Goal: Task Accomplishment & Management: Manage account settings

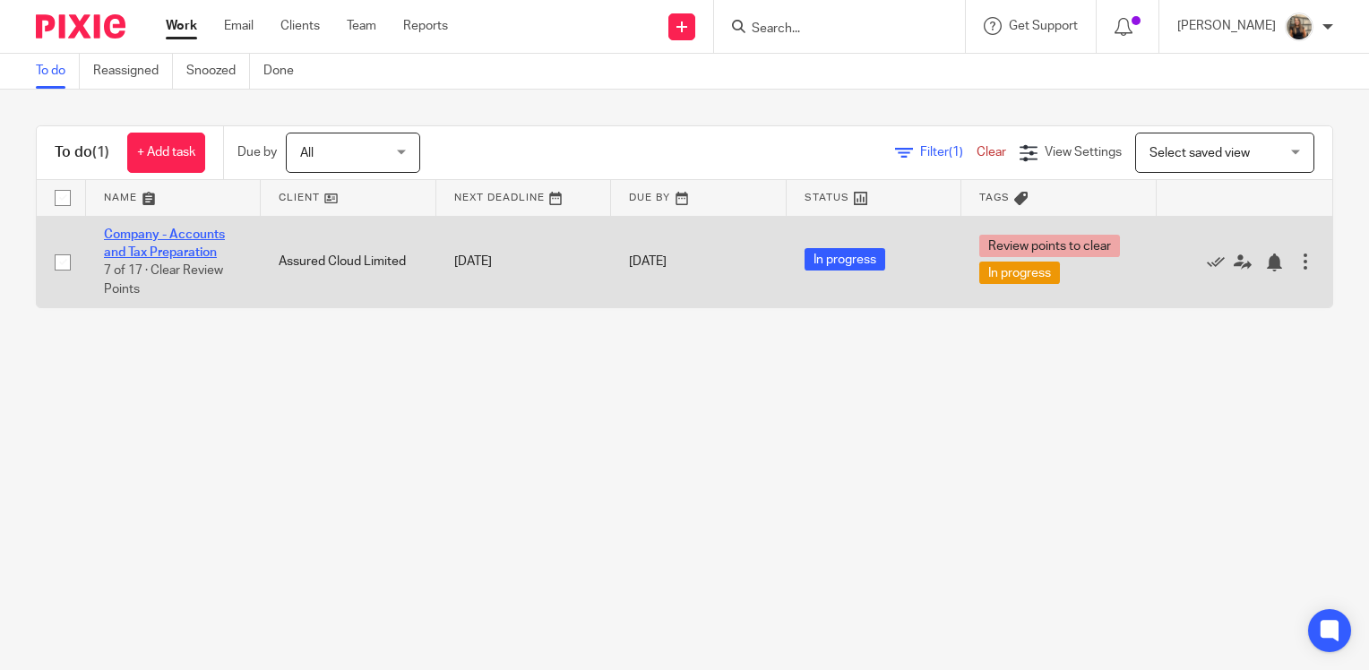
click at [176, 245] on link "Company - Accounts and Tax Preparation" at bounding box center [164, 243] width 121 height 30
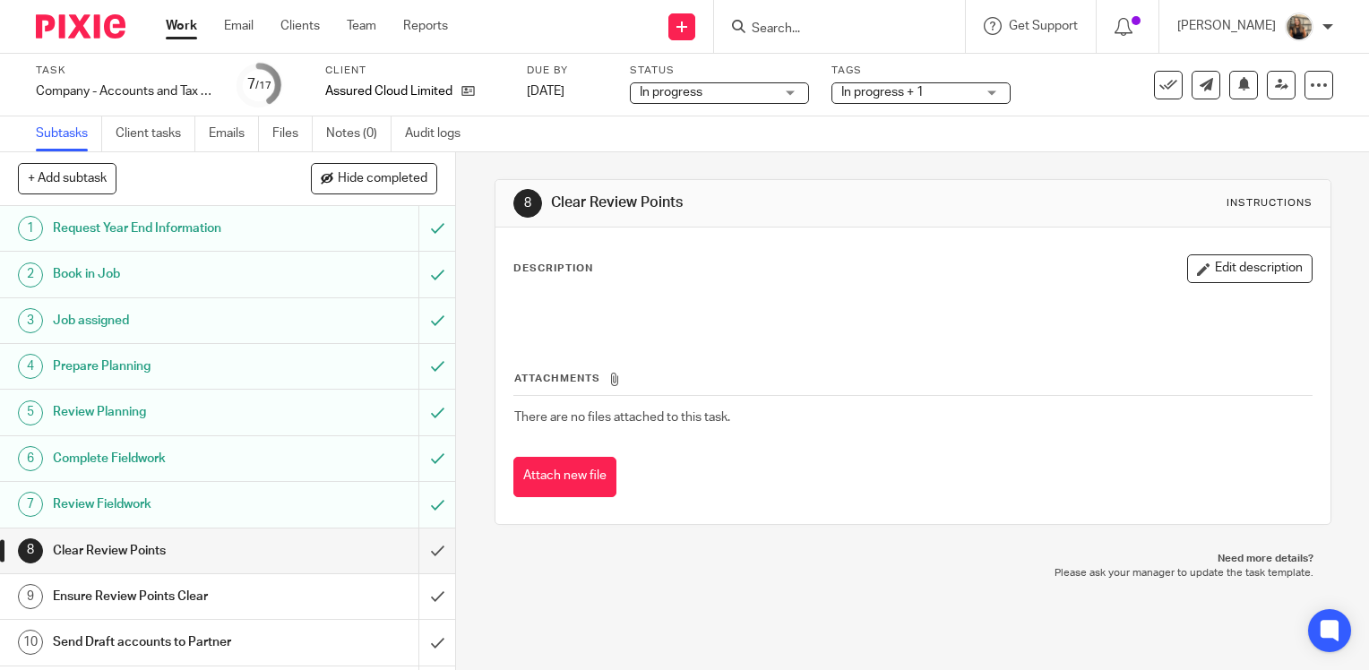
scroll to position [179, 0]
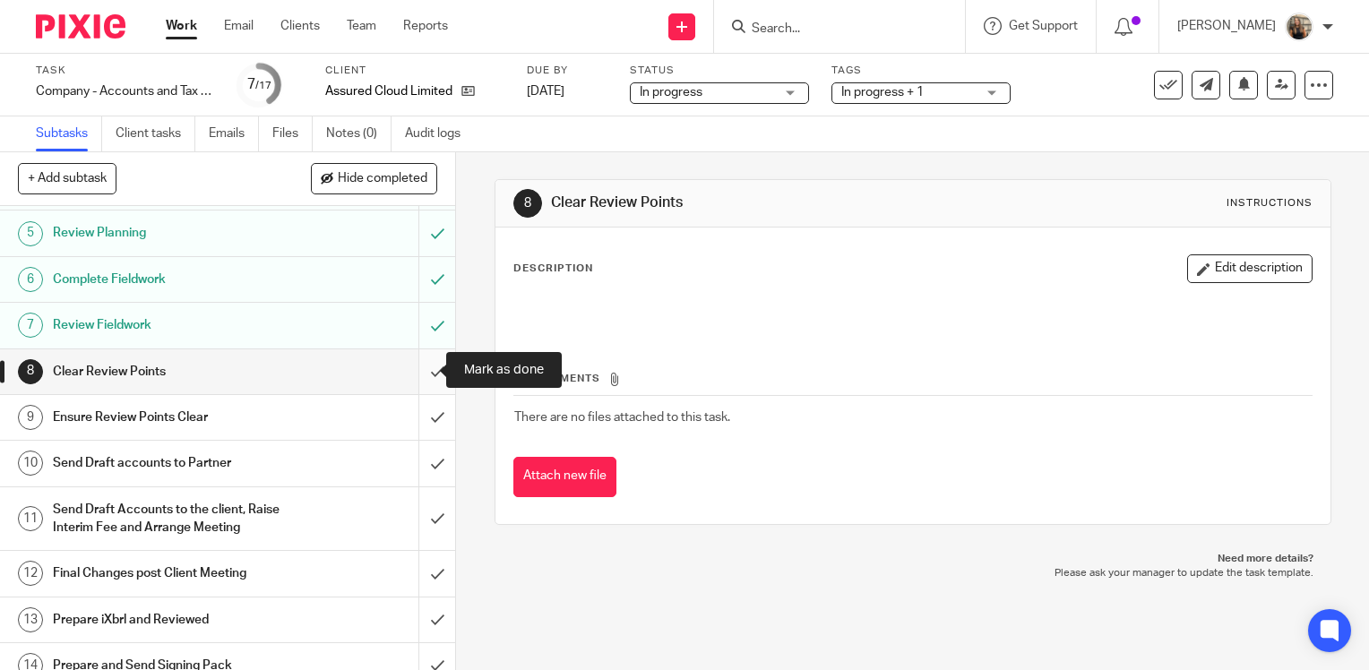
click at [420, 382] on input "submit" at bounding box center [227, 371] width 455 height 45
click at [794, 95] on div "In progress In progress" at bounding box center [719, 92] width 179 height 21
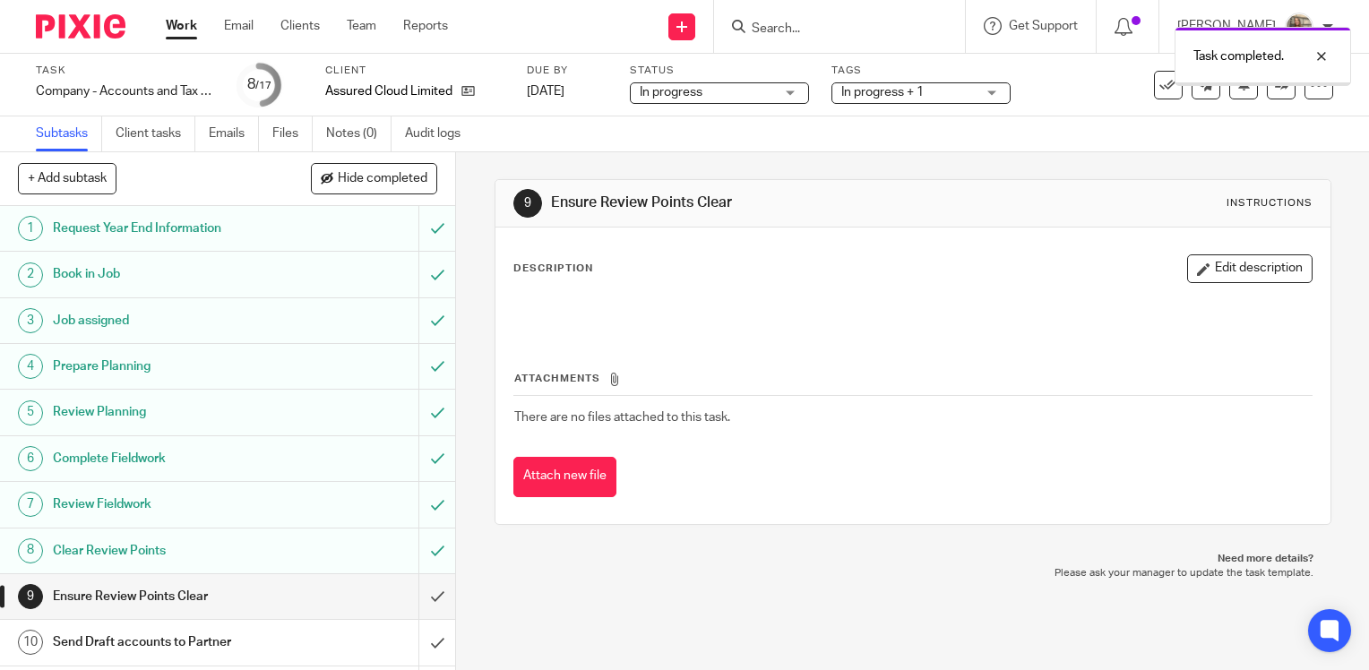
click at [919, 92] on span "In progress + 1" at bounding box center [882, 92] width 82 height 13
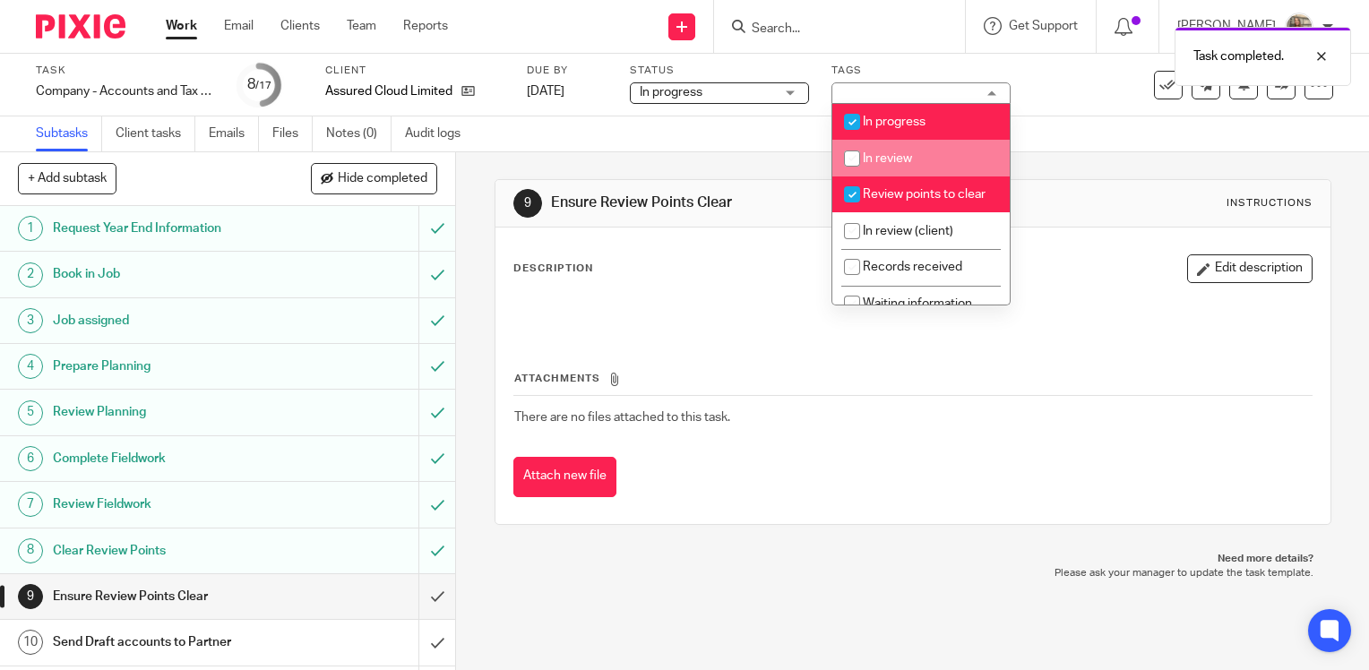
click at [932, 156] on li "In review" at bounding box center [920, 158] width 177 height 37
checkbox input "true"
click at [930, 117] on li "In progress" at bounding box center [920, 122] width 177 height 37
checkbox input "false"
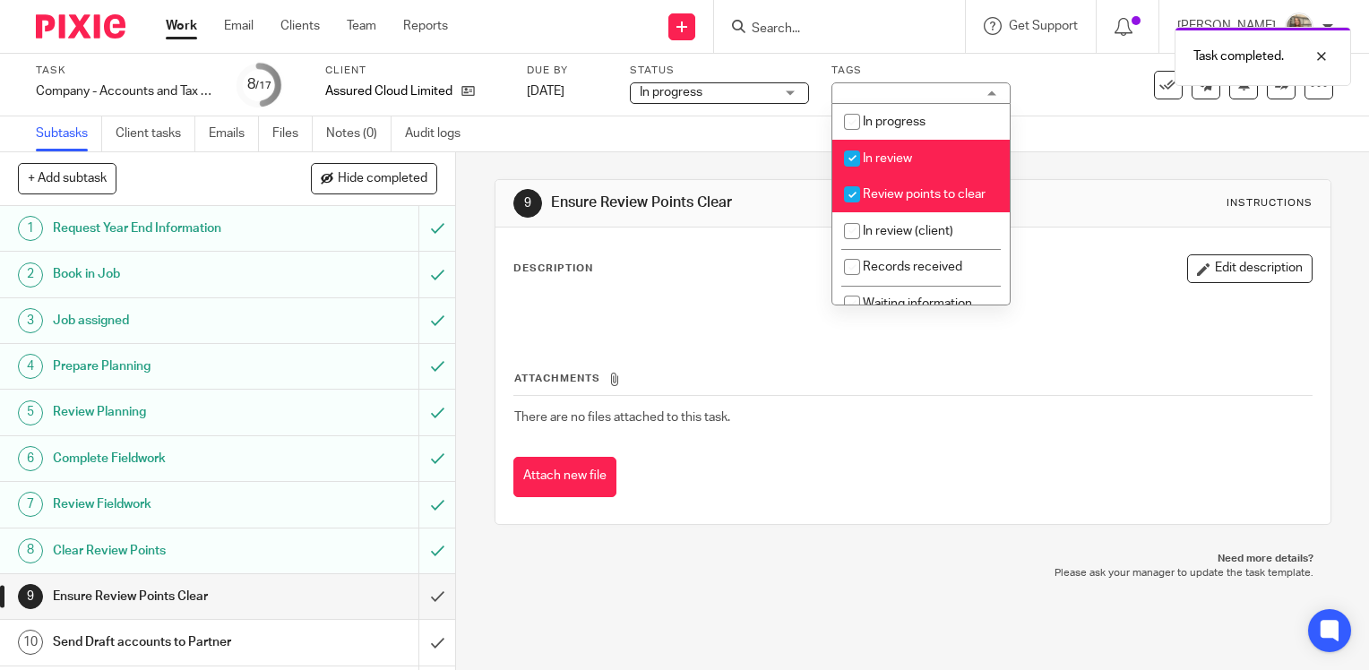
click at [932, 213] on li "Review points to clear" at bounding box center [920, 194] width 177 height 37
checkbox input "false"
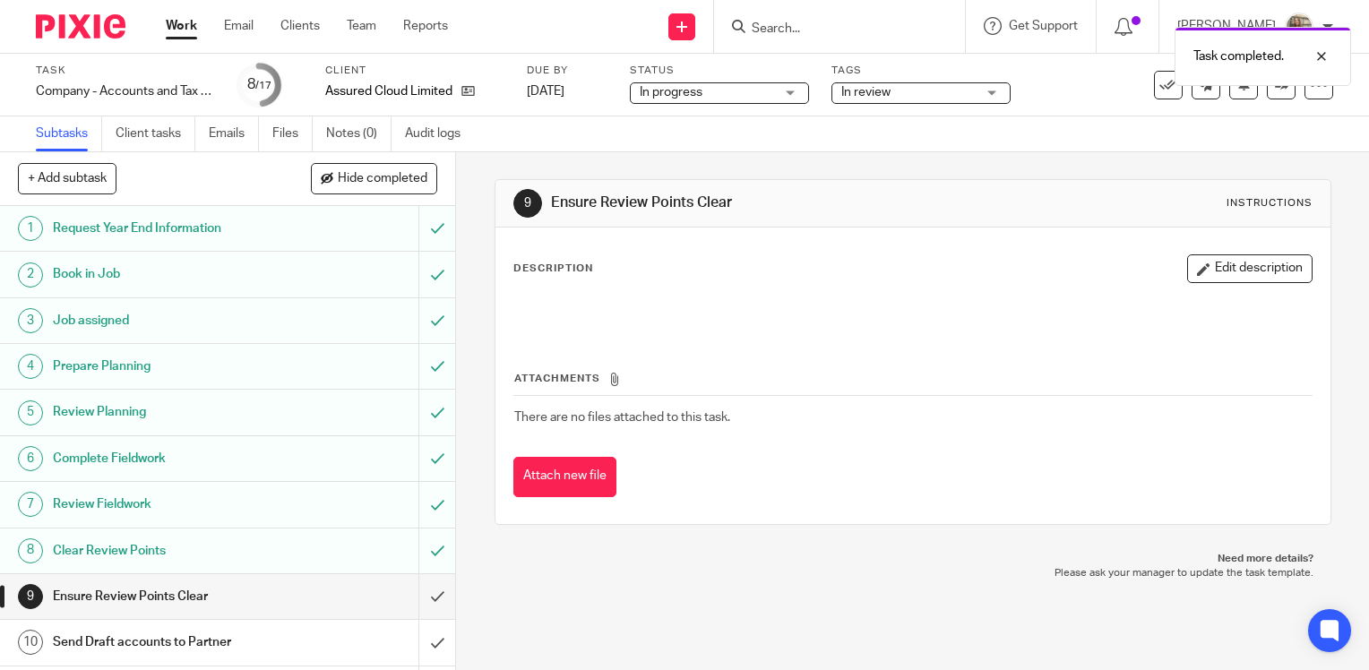
click at [1108, 192] on div "9 Ensure Review Points Clear Instructions" at bounding box center [912, 203] width 799 height 29
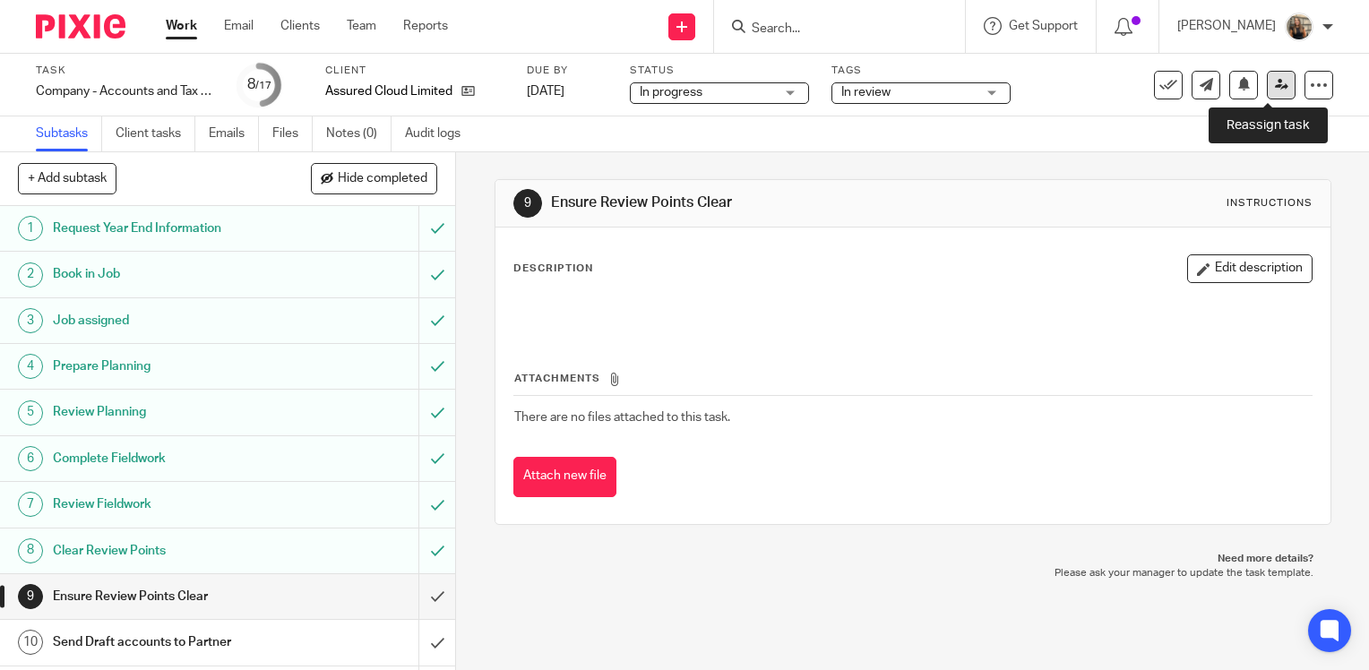
click at [1275, 90] on icon at bounding box center [1281, 84] width 13 height 13
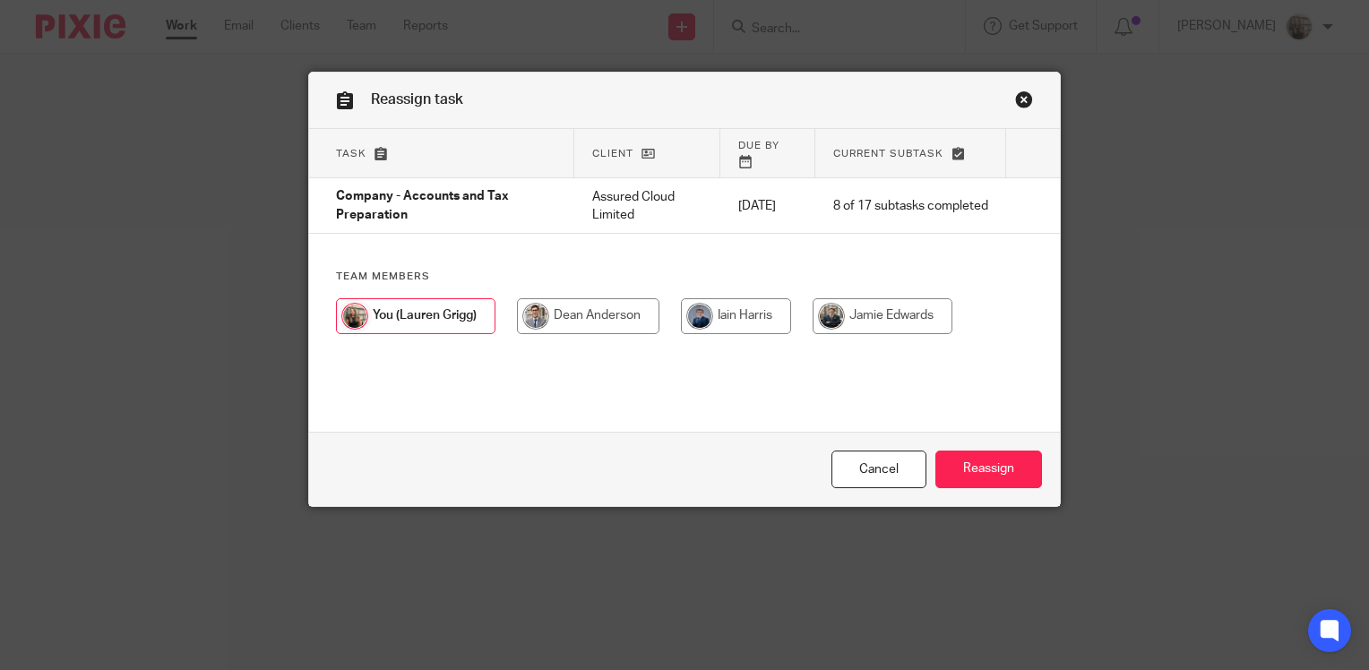
click at [543, 299] on input "radio" at bounding box center [588, 316] width 142 height 36
radio input "true"
click at [975, 456] on input "Reassign" at bounding box center [988, 470] width 107 height 39
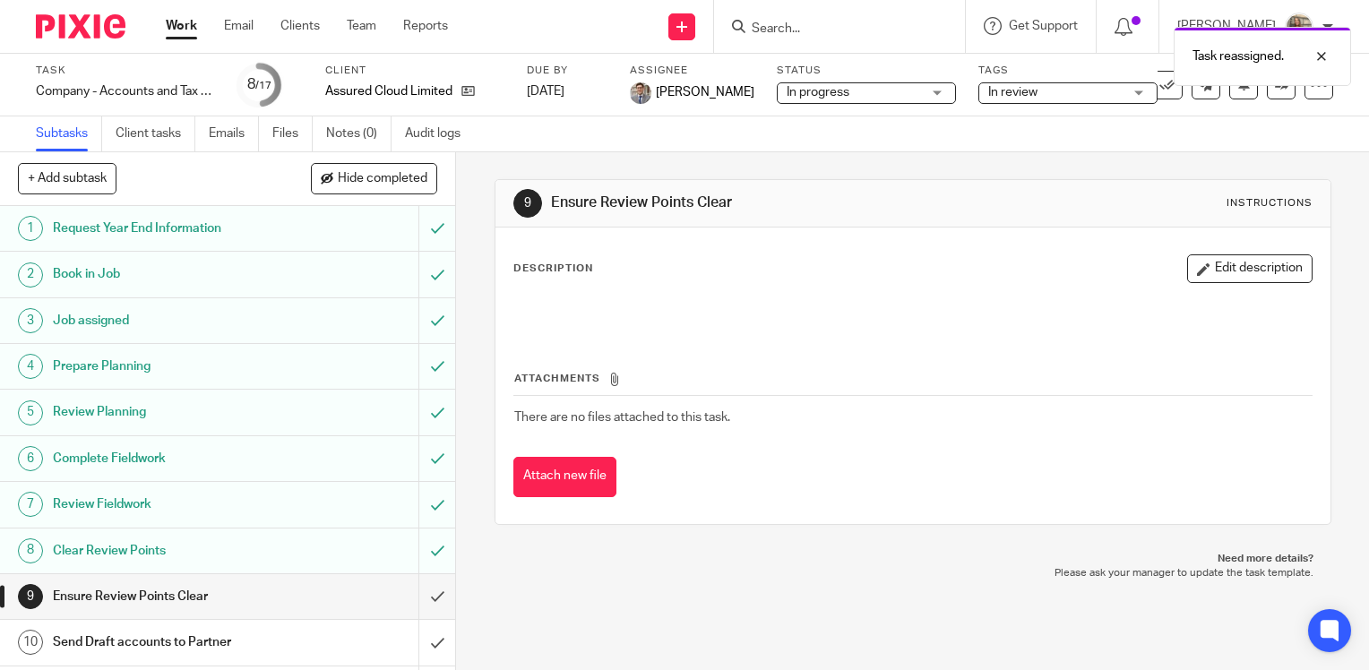
click at [191, 32] on link "Work" at bounding box center [181, 26] width 31 height 18
